Goal: Task Accomplishment & Management: Use online tool/utility

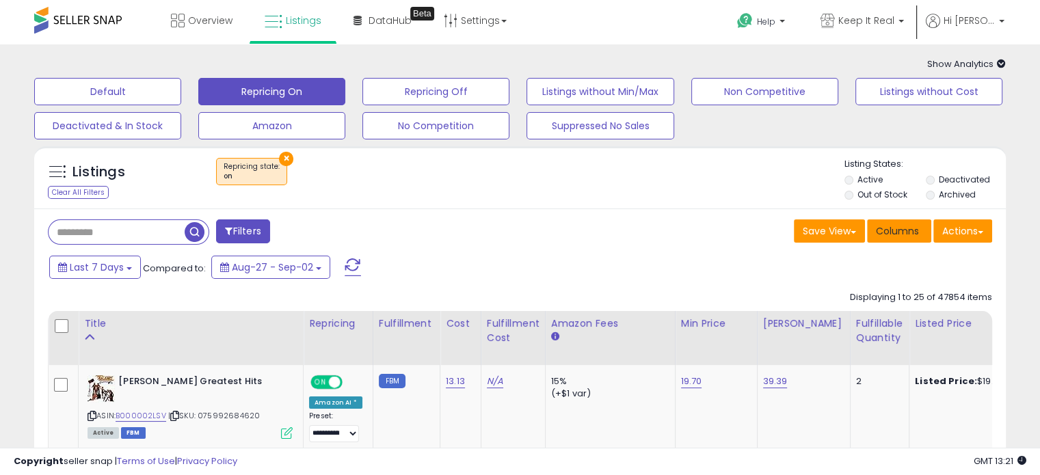
click at [901, 232] on span "Columns" at bounding box center [897, 231] width 43 height 14
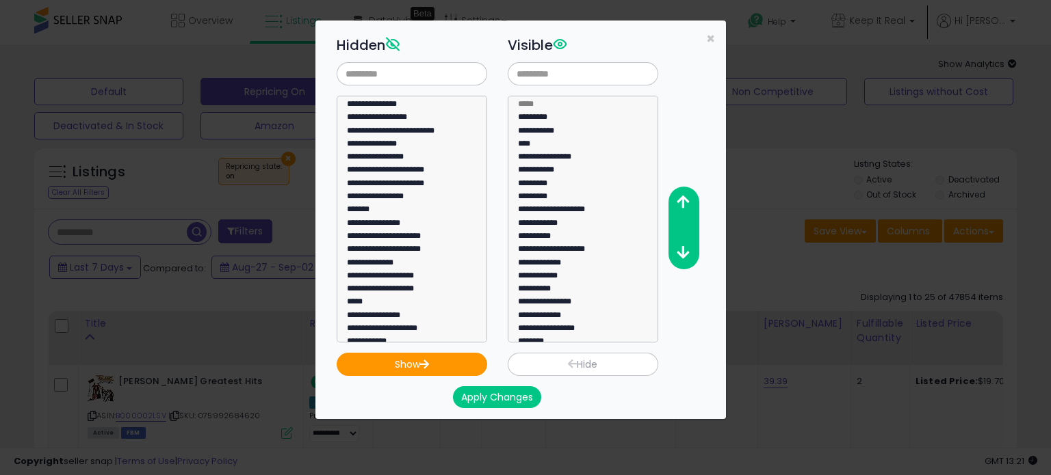
click at [1, 11] on div "**********" at bounding box center [525, 237] width 1051 height 475
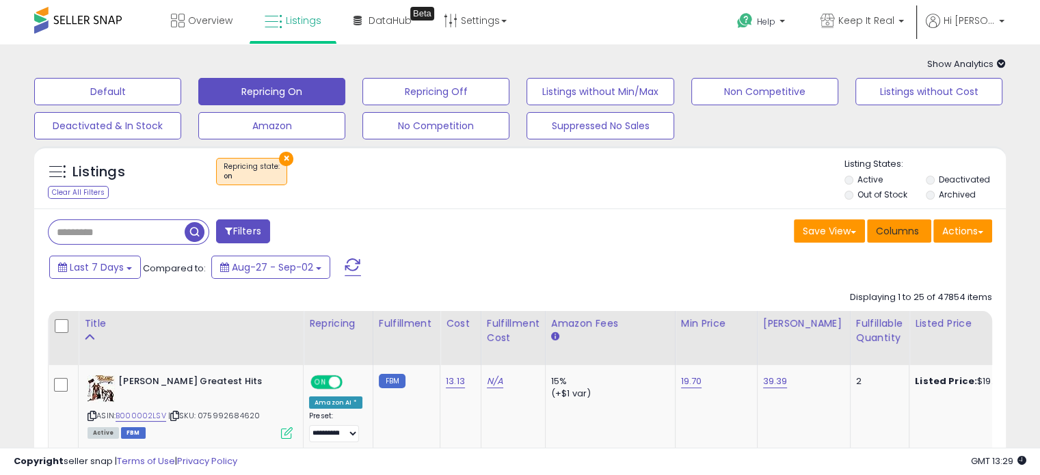
click at [901, 232] on span "Columns" at bounding box center [897, 231] width 43 height 14
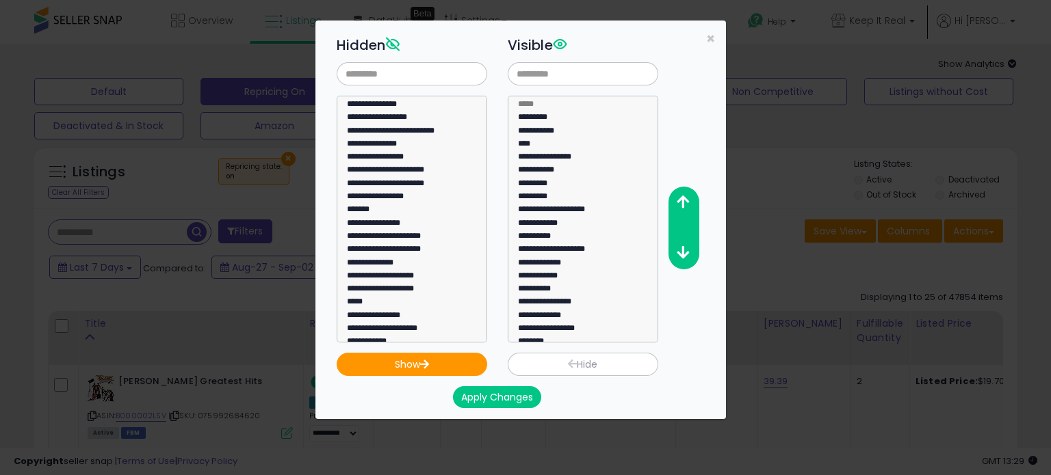
click at [934, 274] on div "**********" at bounding box center [525, 237] width 1051 height 475
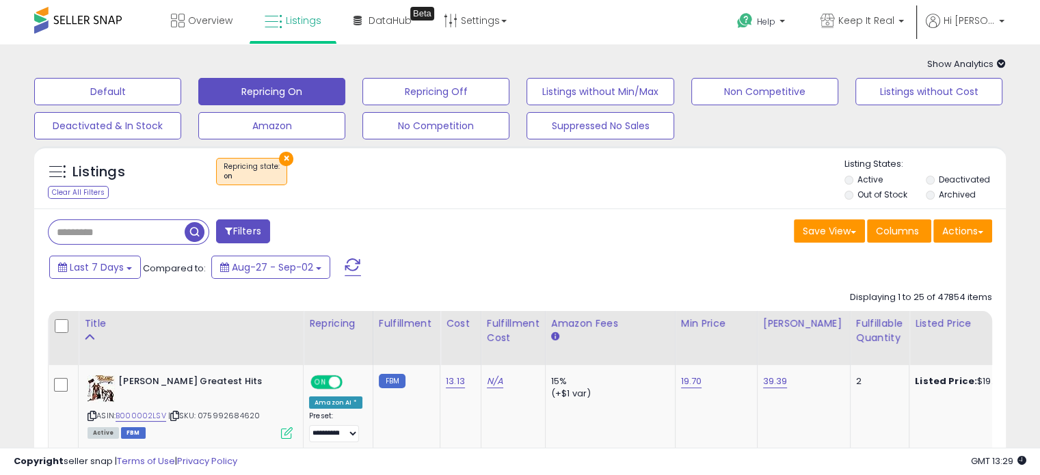
click at [1, 11] on div "Overview Listings Beta" at bounding box center [333, 29] width 687 height 58
click at [707, 36] on div "Help Contact Support Search Knowledge Hub Request a Feature Hi Paul" at bounding box center [847, 29] width 343 height 58
click at [710, 38] on div "Help Contact Support Search Knowledge Hub Request a Feature Hi Paul" at bounding box center [847, 29] width 343 height 58
click at [279, 153] on button "×" at bounding box center [286, 159] width 14 height 14
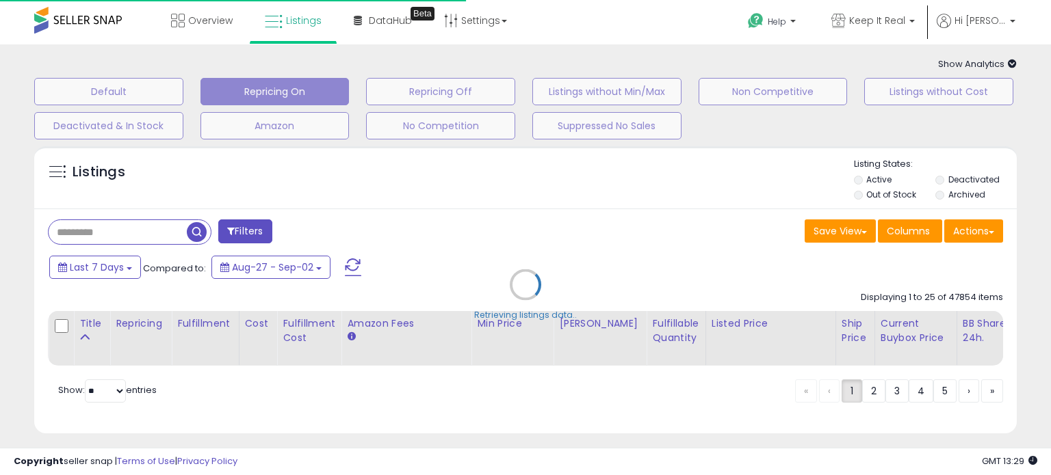
click at [278, 157] on div "Retrieving listings data.." at bounding box center [525, 295] width 1003 height 311
click at [287, 158] on div "Retrieving listings data.." at bounding box center [525, 295] width 1003 height 311
click at [285, 158] on div "Retrieving listings data.." at bounding box center [525, 295] width 1003 height 311
click at [283, 157] on div "Retrieving listings data.." at bounding box center [525, 295] width 1003 height 311
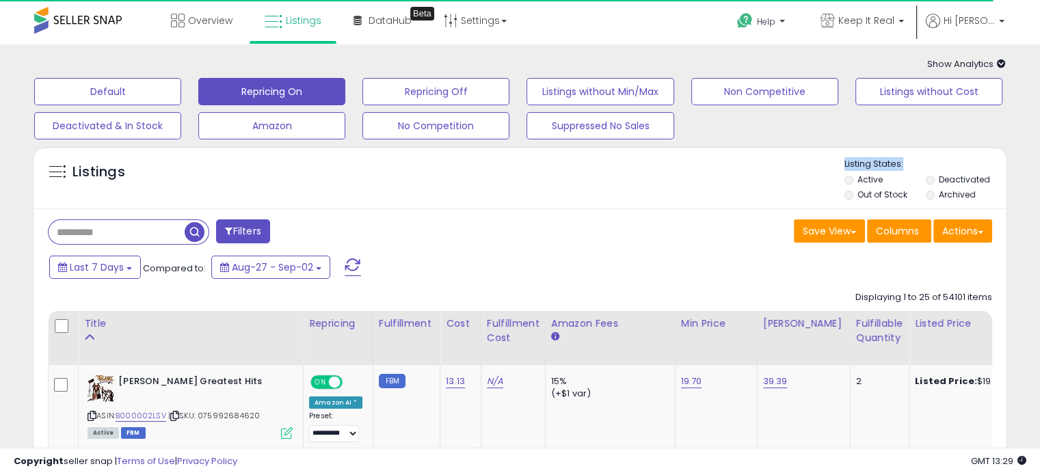
click at [283, 157] on div "Listings Active" at bounding box center [520, 177] width 972 height 63
click at [284, 157] on div "Listings Active" at bounding box center [520, 177] width 972 height 63
click at [280, 158] on div at bounding box center [522, 158] width 646 height 1
click at [127, 90] on button "Default" at bounding box center [107, 91] width 147 height 27
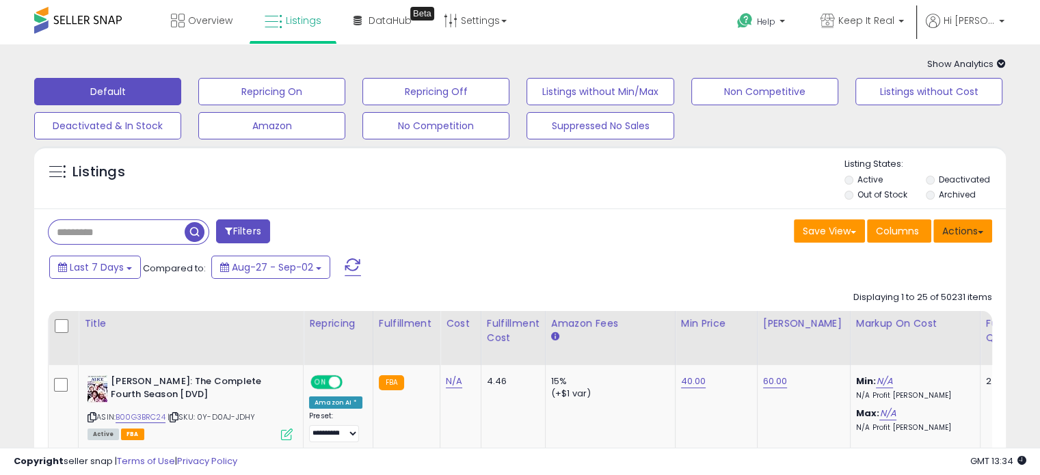
click at [964, 232] on button "Actions" at bounding box center [963, 231] width 59 height 23
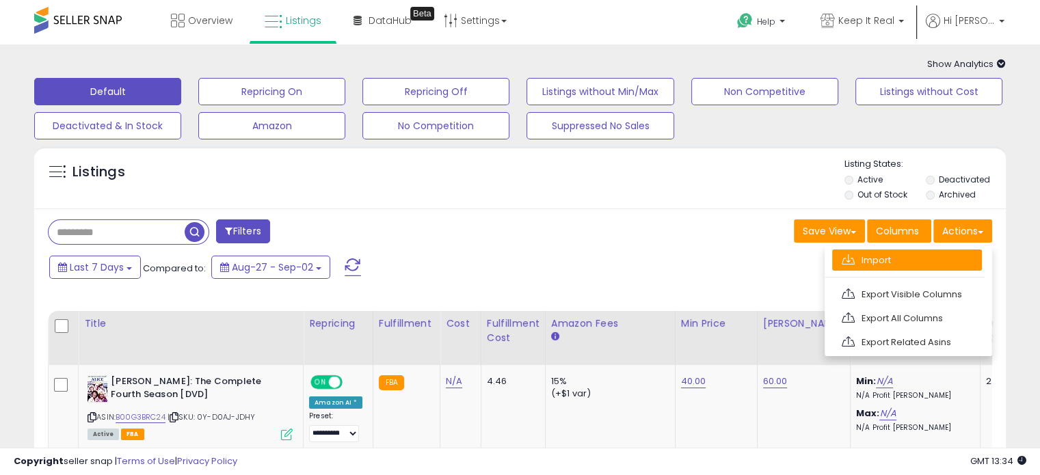
click at [908, 261] on link "Import" at bounding box center [907, 260] width 150 height 21
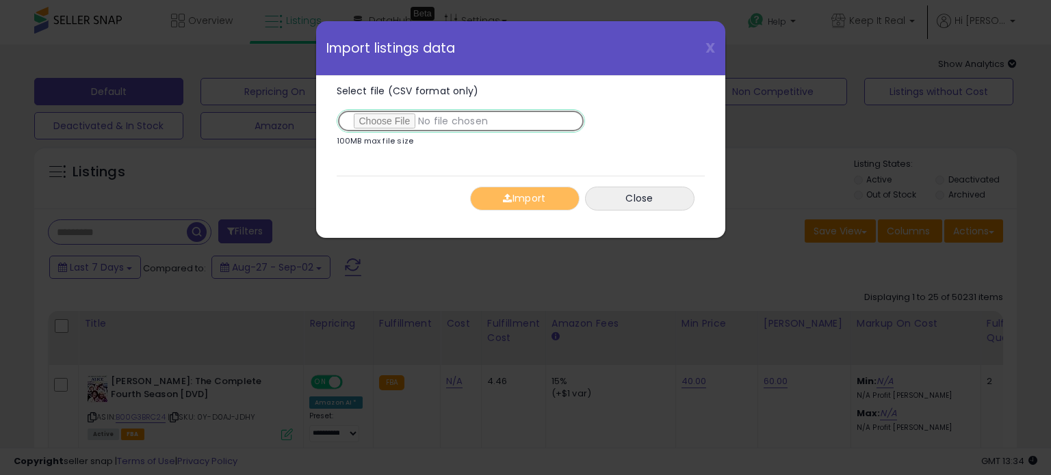
click at [459, 120] on input "Select file (CSV format only)" at bounding box center [460, 120] width 248 height 23
type input "**********"
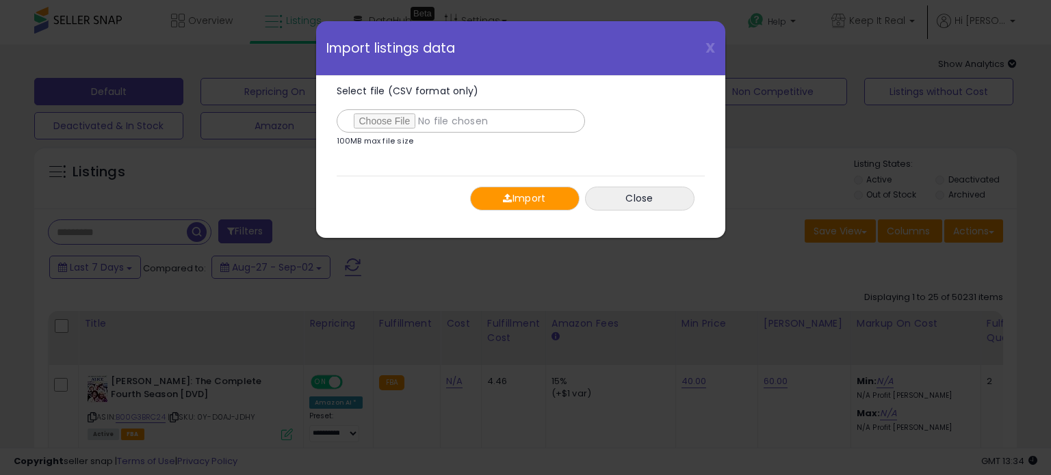
click at [526, 198] on button "Import" at bounding box center [524, 199] width 109 height 24
